Goal: Task Accomplishment & Management: Use online tool/utility

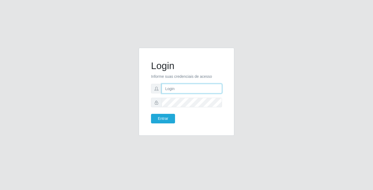
click at [185, 88] on input "text" at bounding box center [191, 89] width 60 height 10
type input "[PERSON_NAME]"
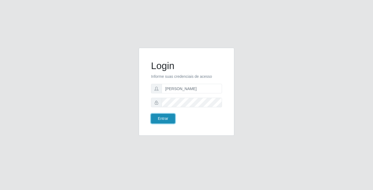
click at [157, 118] on button "Entrar" at bounding box center [163, 119] width 24 height 10
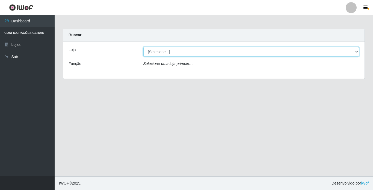
click at [181, 53] on select "[Selecione...] Bemais Supermercados - [GEOGRAPHIC_DATA]" at bounding box center [251, 52] width 216 height 10
select select "250"
click at [143, 47] on select "[Selecione...] Bemais Supermercados - [GEOGRAPHIC_DATA]" at bounding box center [251, 52] width 216 height 10
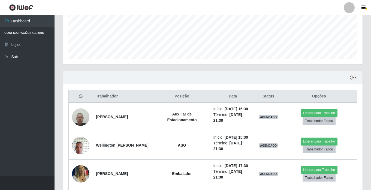
scroll to position [189, 0]
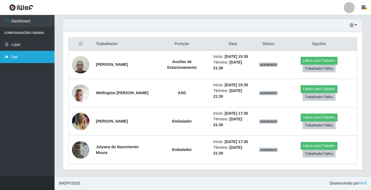
click at [14, 58] on link "Sair" at bounding box center [27, 57] width 55 height 12
